Goal: Transaction & Acquisition: Purchase product/service

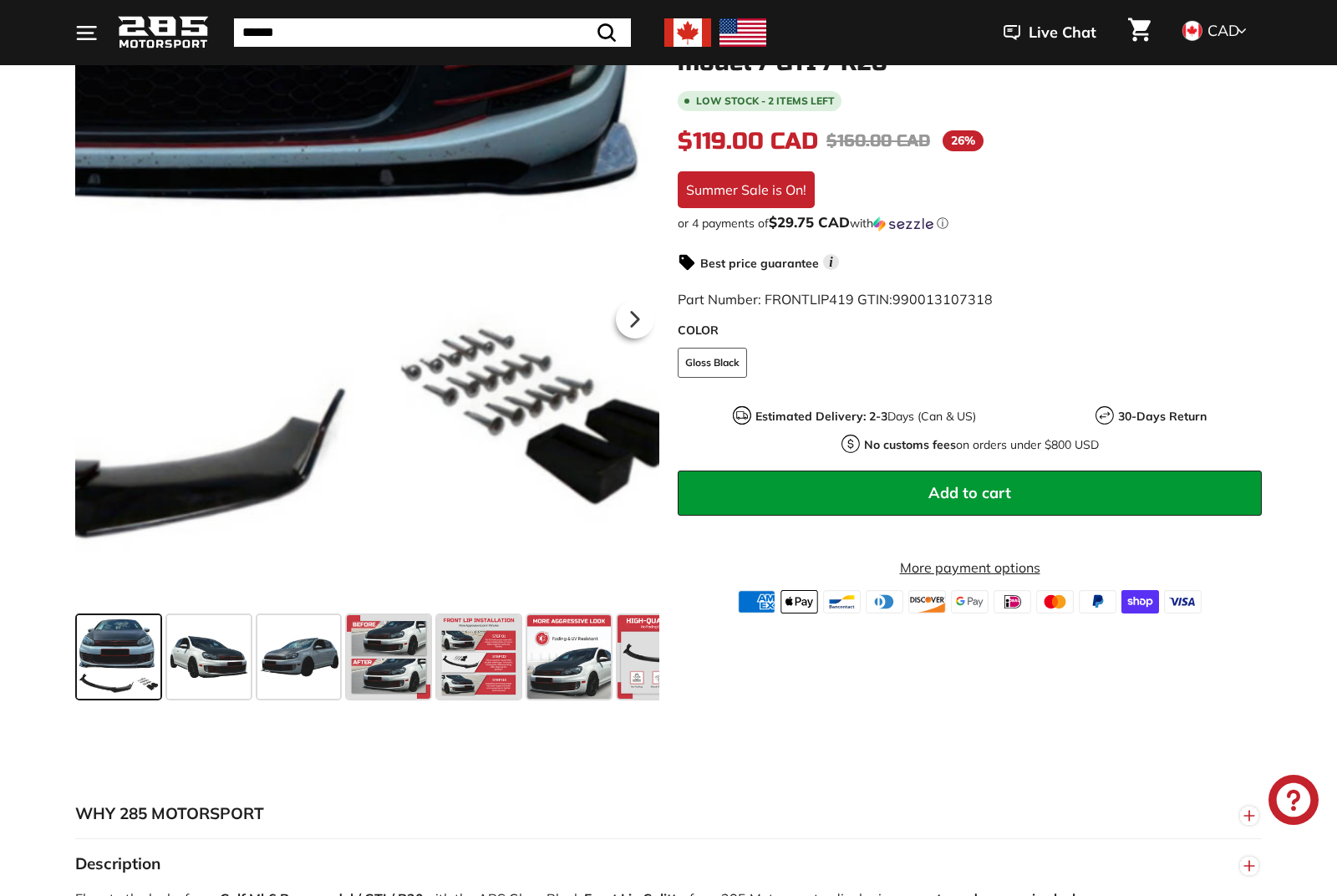
scroll to position [260, 0]
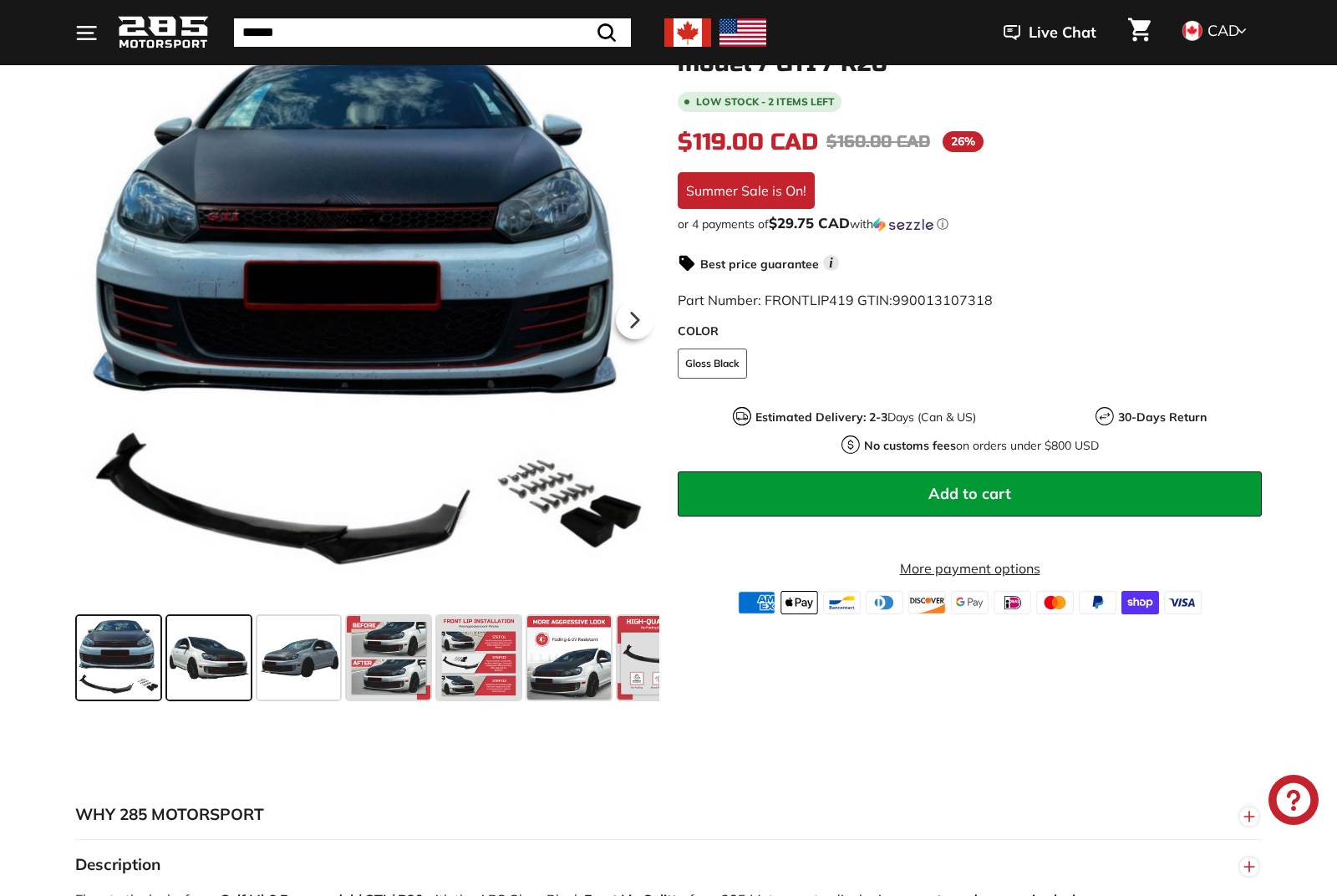
click at [206, 659] on span at bounding box center [209, 658] width 84 height 84
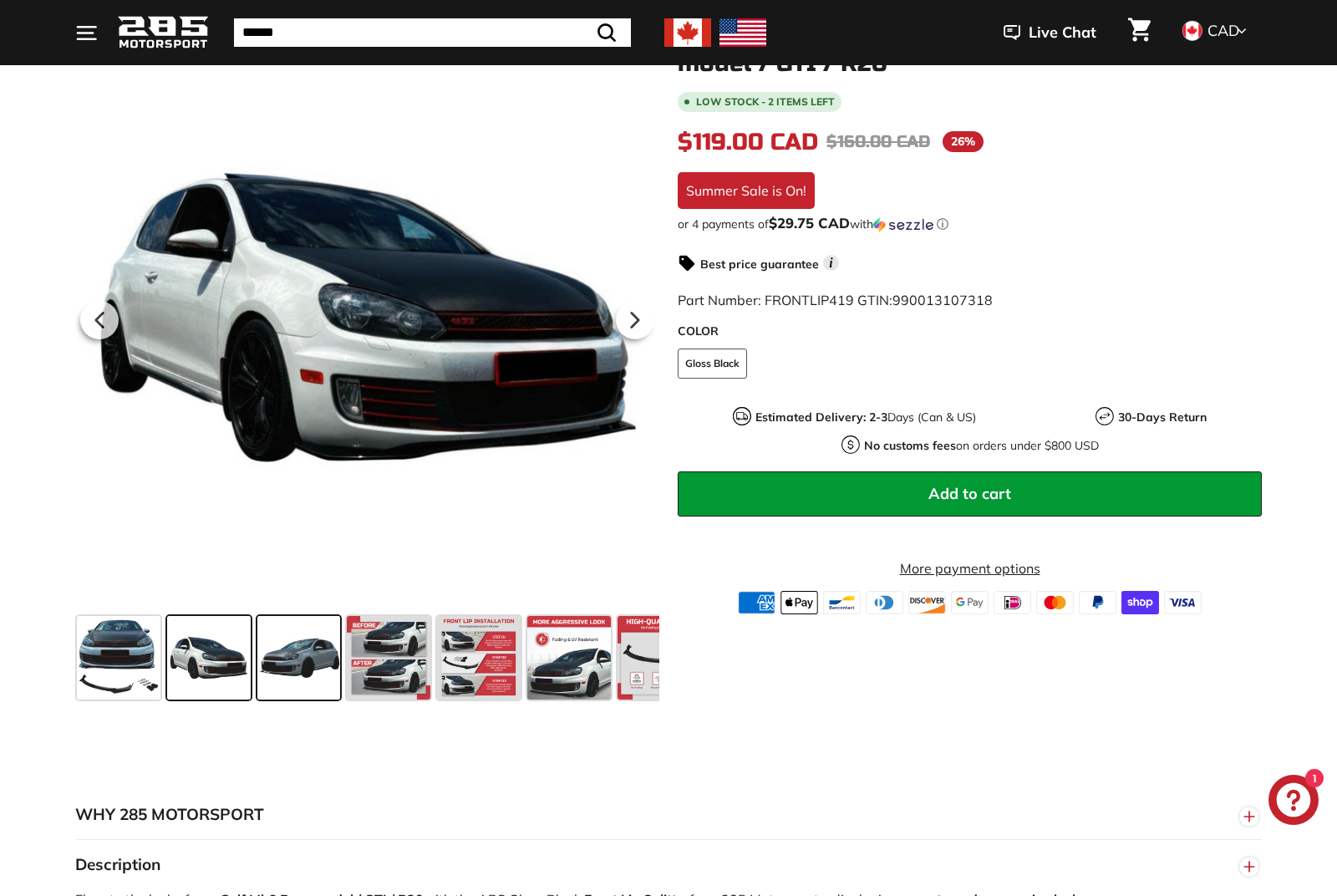
click at [275, 672] on span at bounding box center [299, 658] width 84 height 84
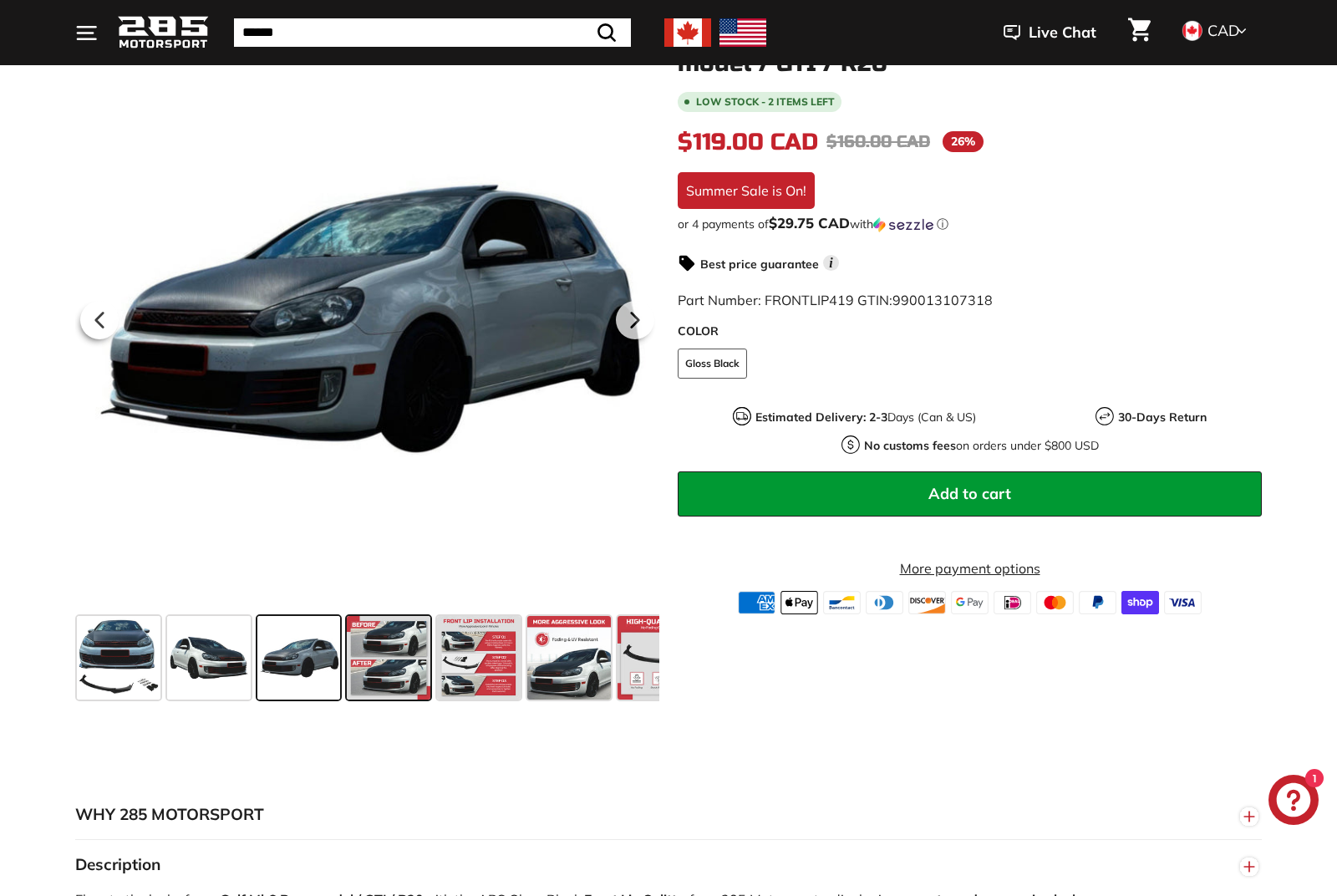
click at [350, 671] on span at bounding box center [389, 658] width 84 height 84
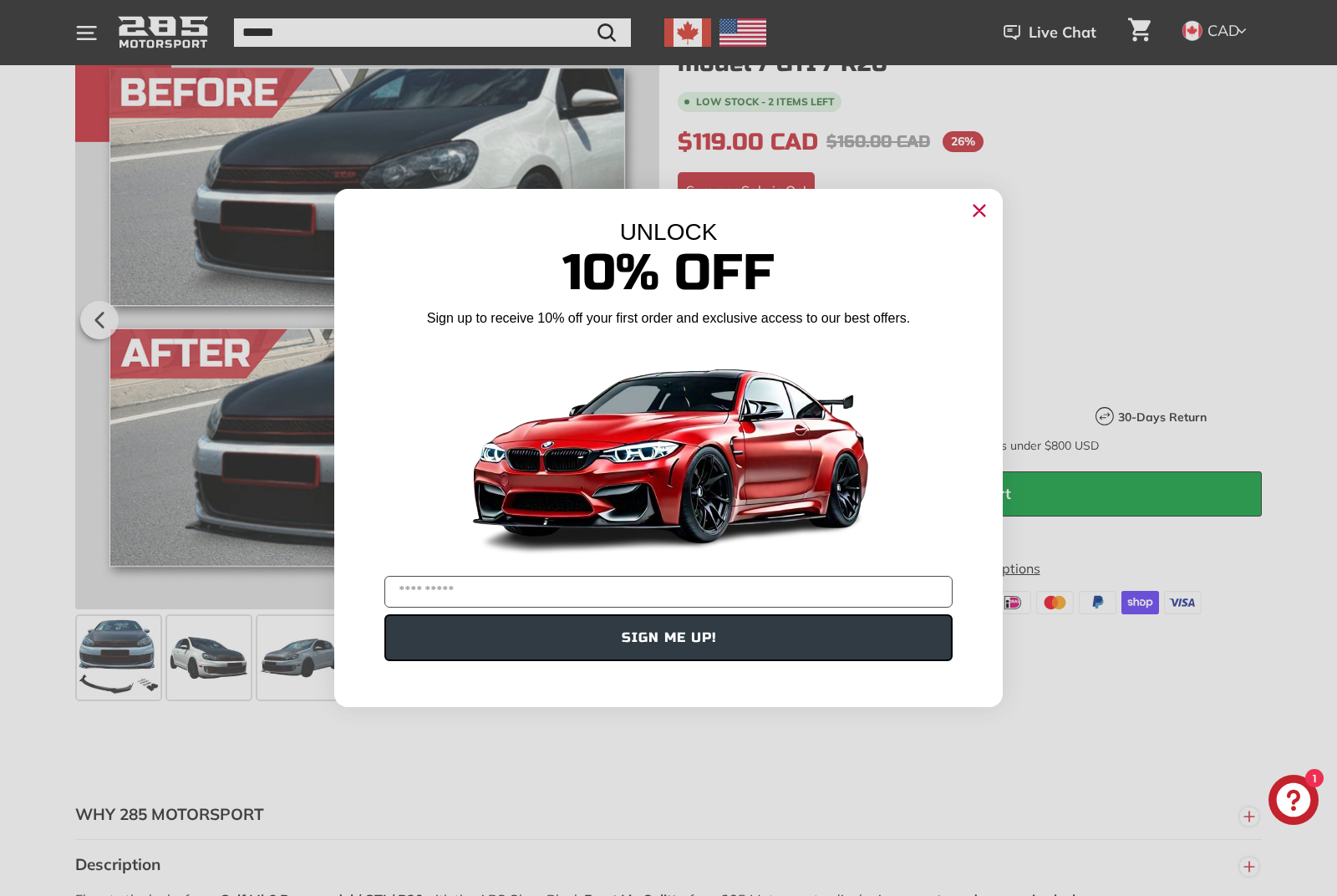
click at [977, 217] on icon "Close dialog" at bounding box center [979, 211] width 11 height 11
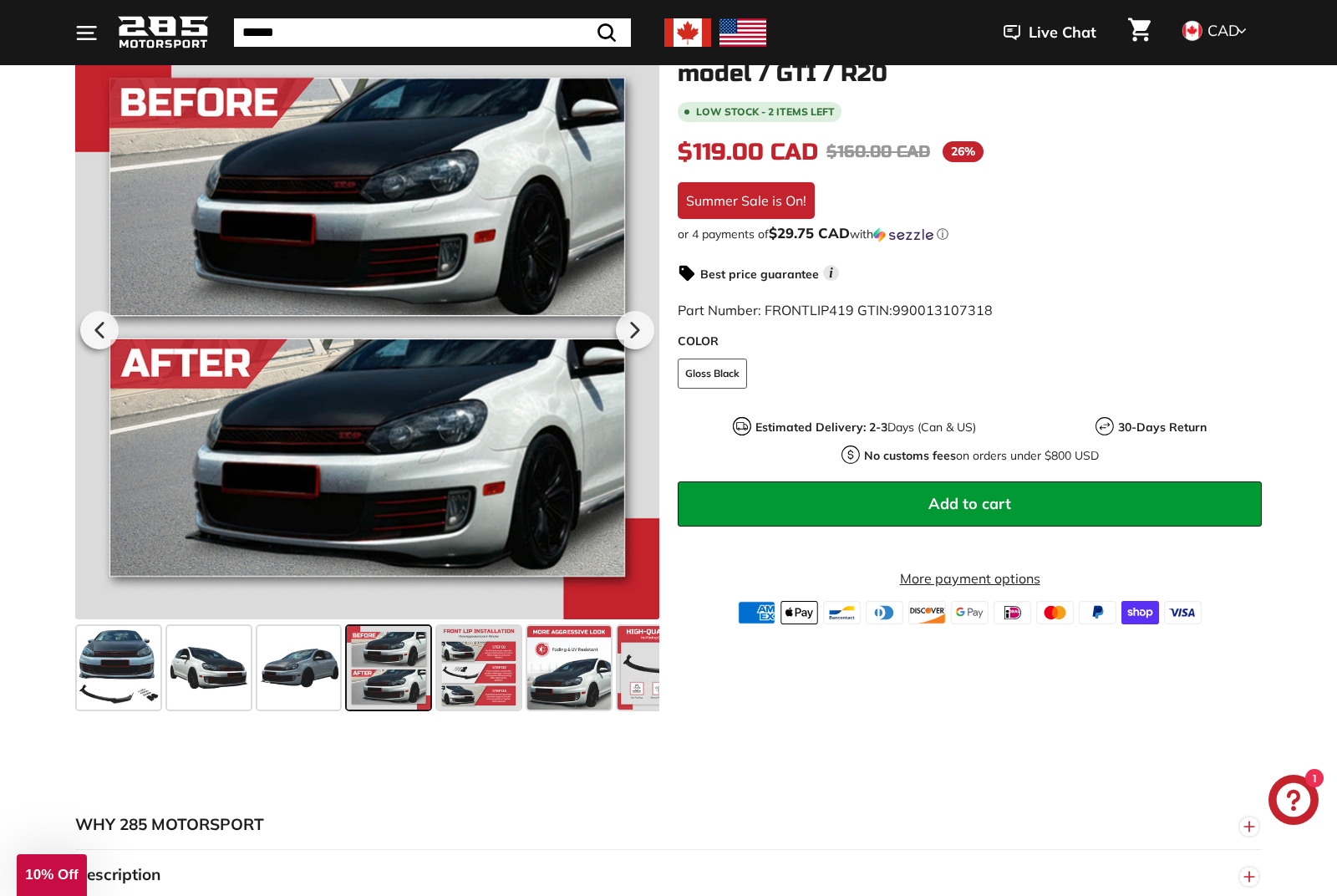
scroll to position [262, 0]
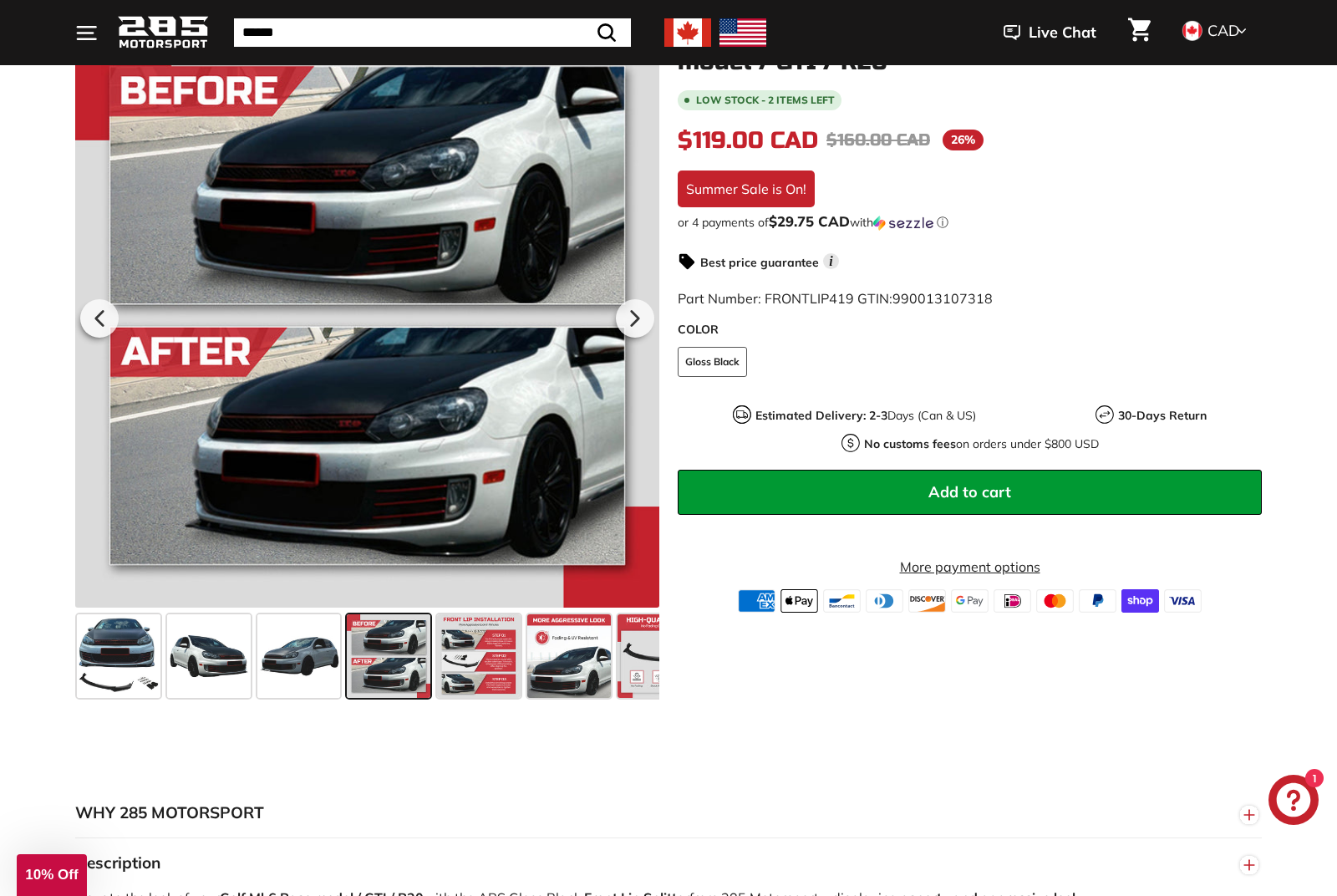
click at [894, 490] on button "Add to cart" at bounding box center [969, 492] width 584 height 45
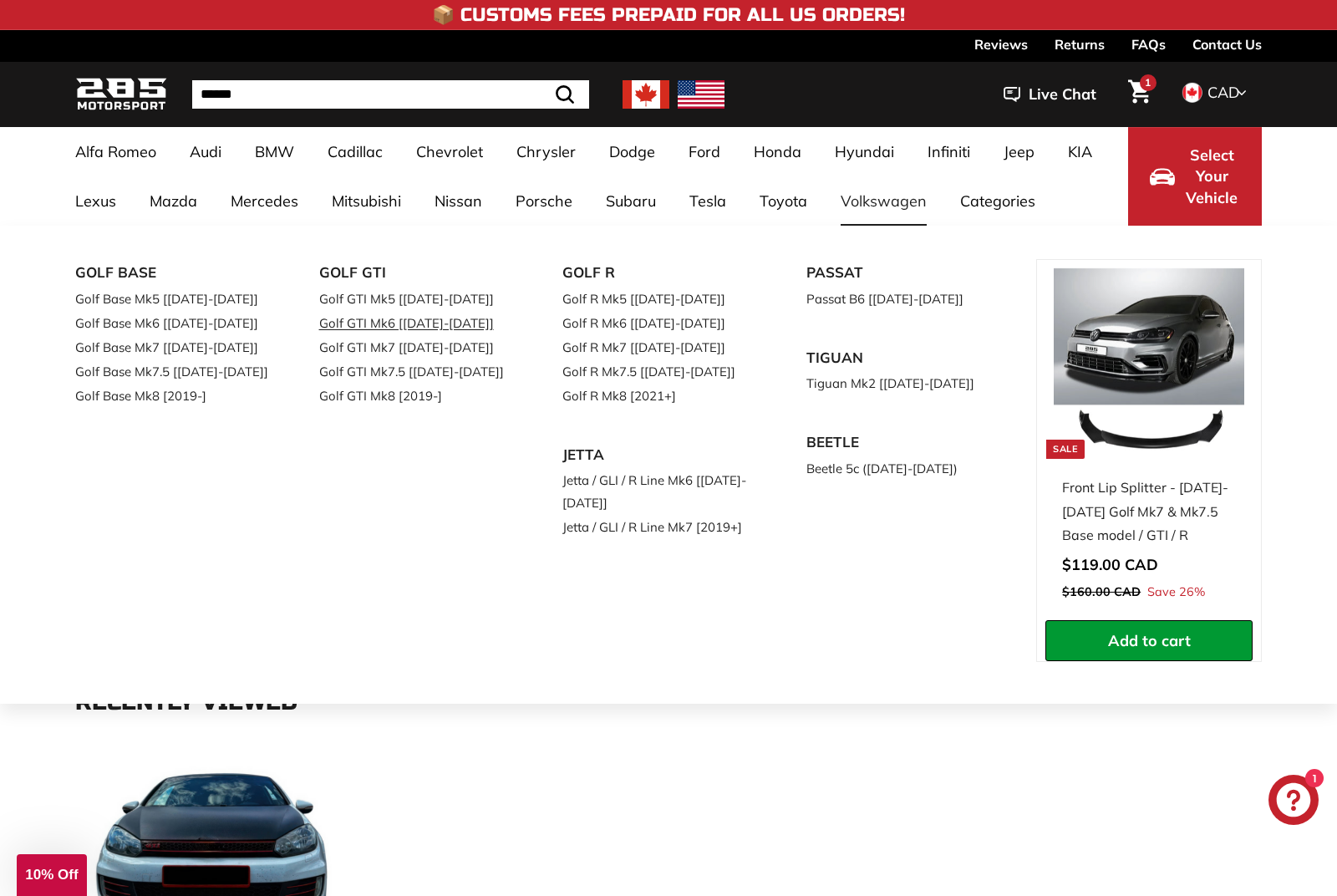
click at [397, 318] on link "Golf GTI Mk6 [[DATE]-[DATE]]" at bounding box center [417, 323] width 197 height 24
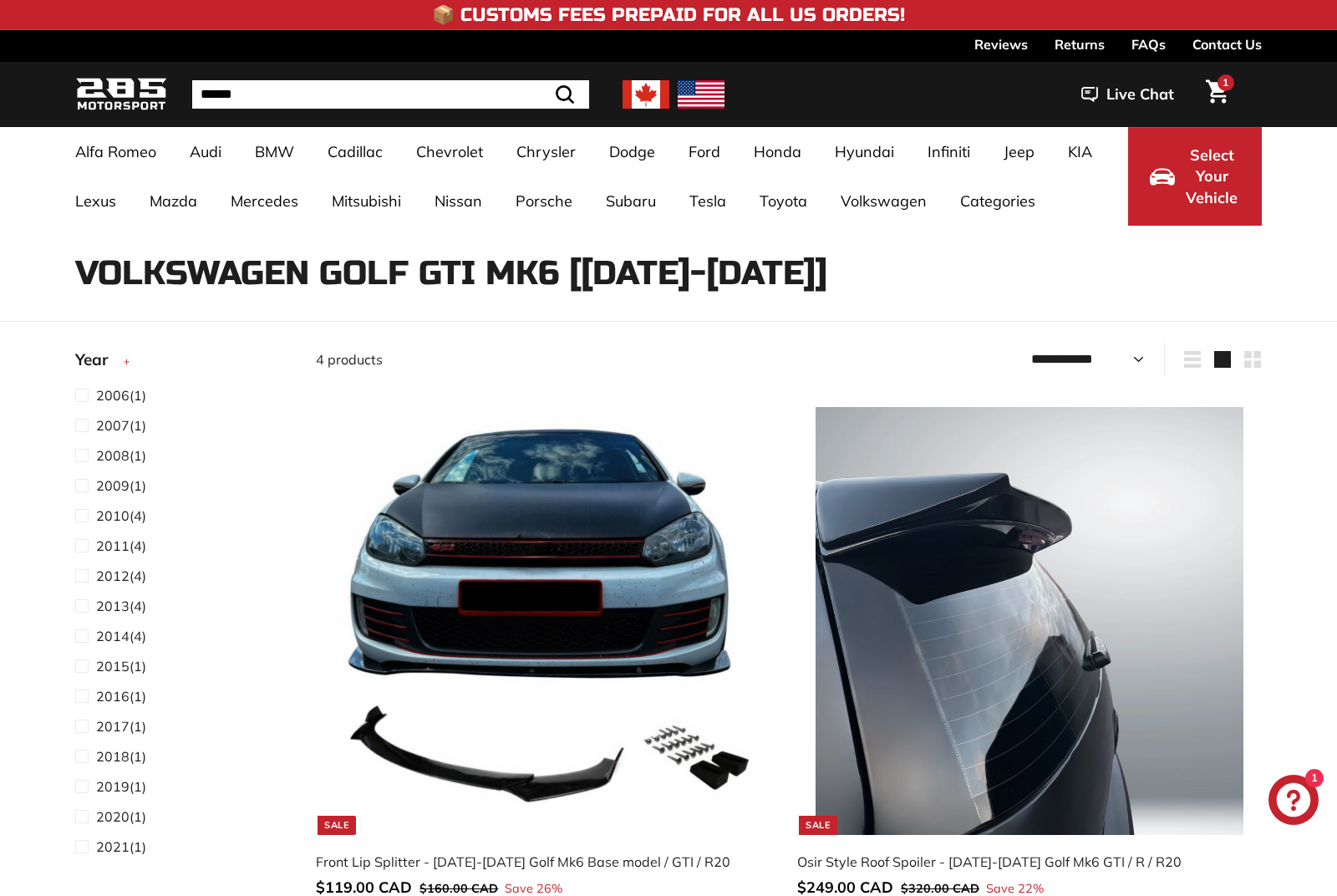
select select "**********"
click at [86, 516] on span at bounding box center [85, 515] width 20 height 20
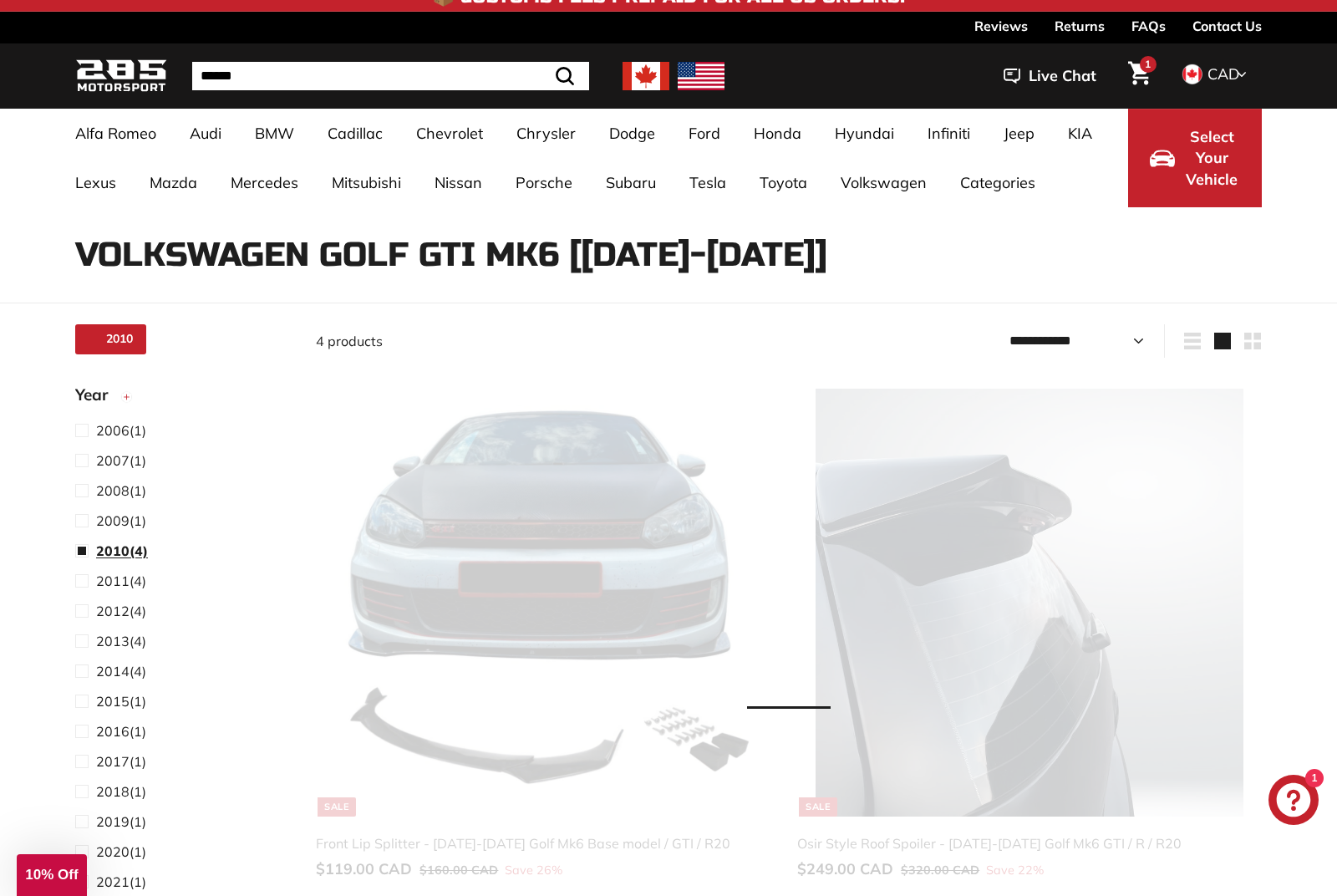
scroll to position [44, 0]
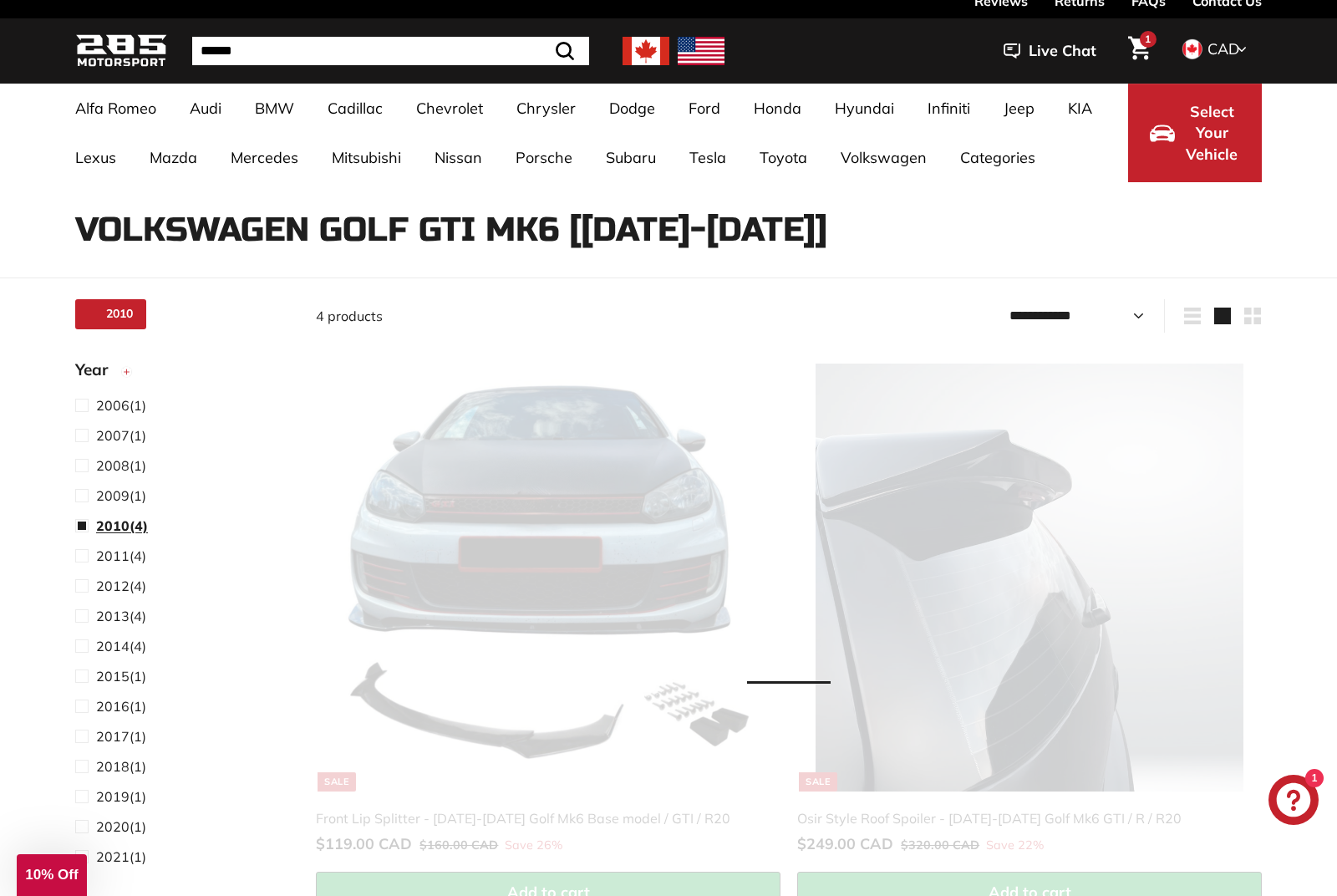
select select "**********"
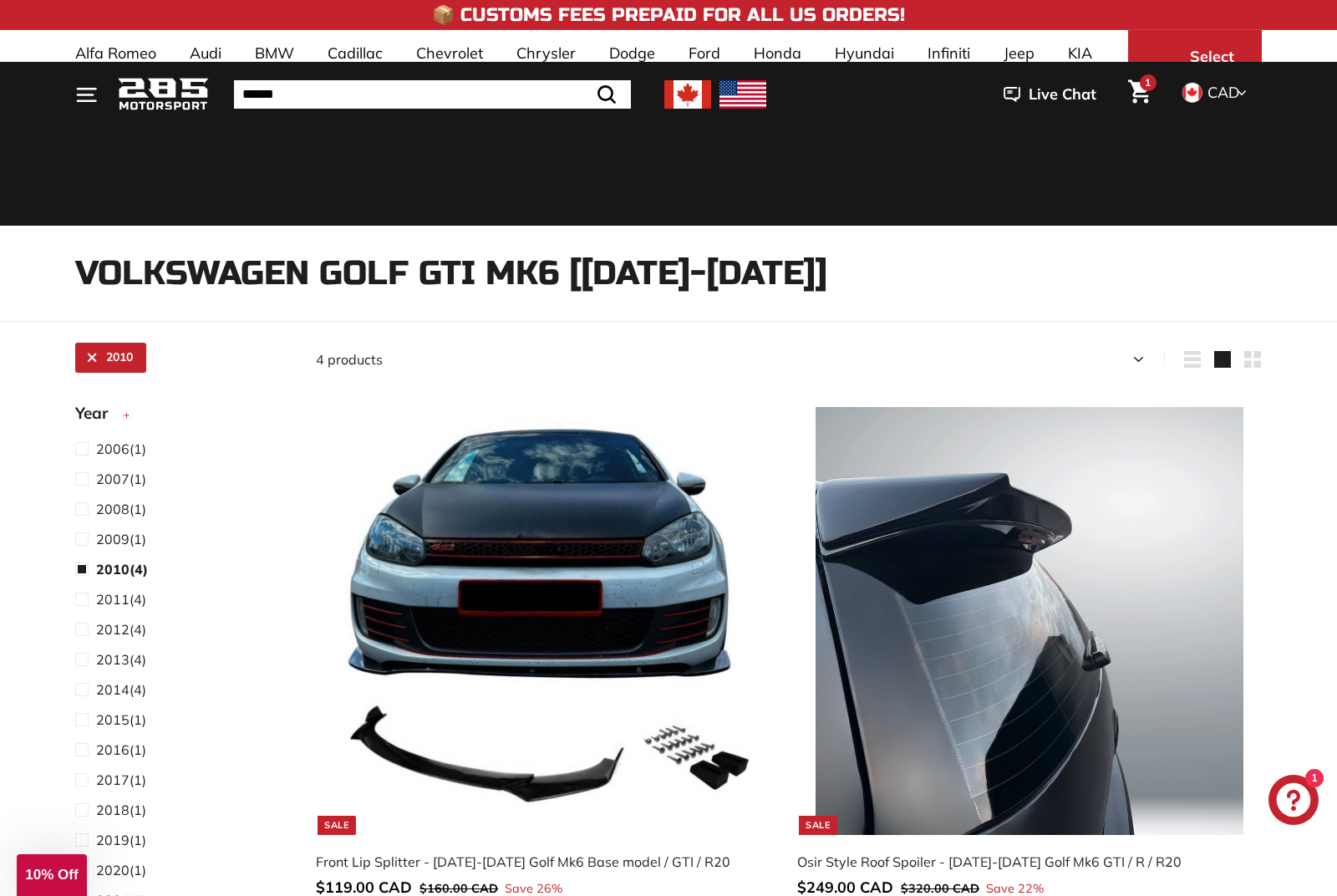
scroll to position [107, 0]
